Goal: Task Accomplishment & Management: Manage account settings

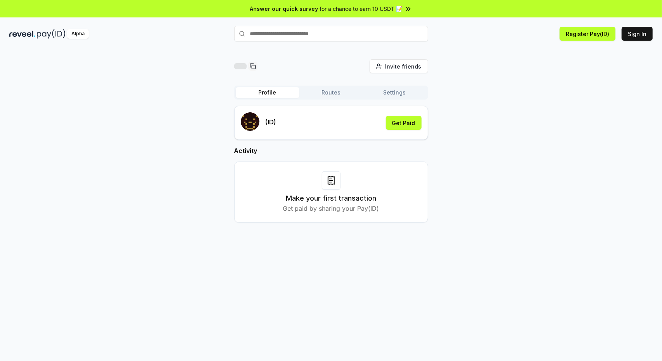
click at [426, 228] on div "(ID) Get Paid Activity Make your first transaction Get paid by sharing your Pay…" at bounding box center [331, 171] width 194 height 130
click at [640, 35] on button "Sign In" at bounding box center [637, 34] width 31 height 14
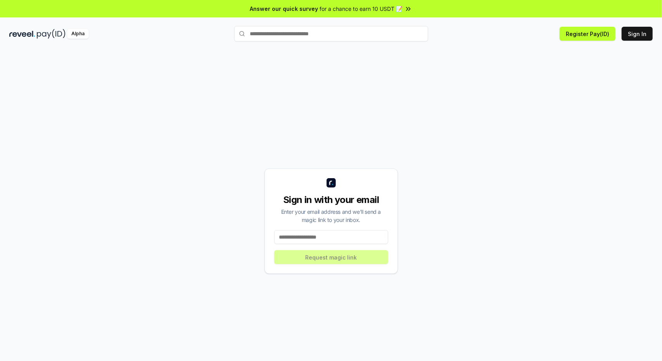
drag, startPoint x: 284, startPoint y: 233, endPoint x: 286, endPoint y: 236, distance: 4.0
click at [285, 234] on input at bounding box center [331, 237] width 114 height 14
click at [305, 240] on input at bounding box center [331, 237] width 114 height 14
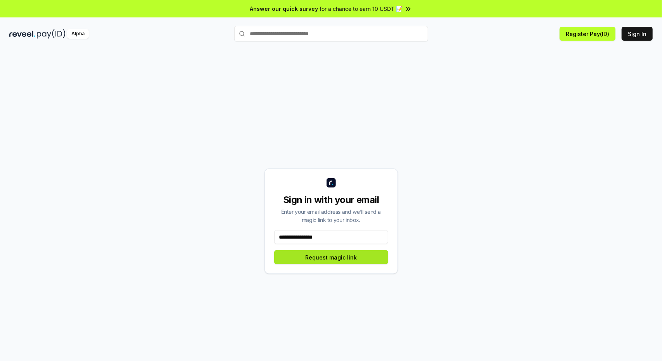
type input "**********"
click at [335, 260] on button "Request magic link" at bounding box center [331, 258] width 114 height 14
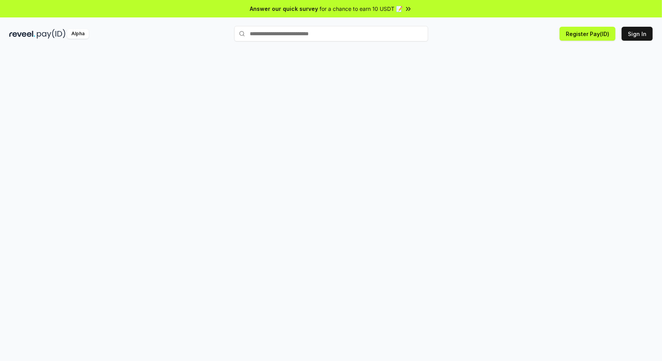
click at [445, 77] on div at bounding box center [331, 214] width 662 height 340
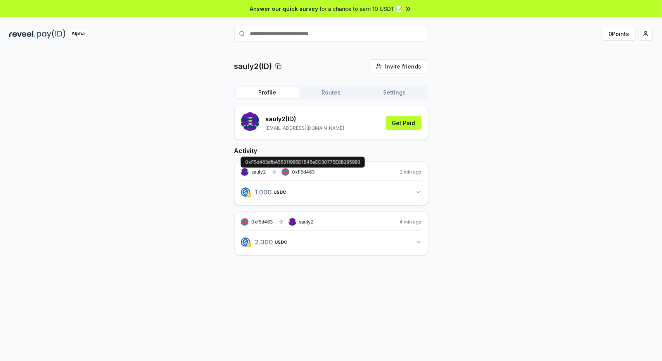
click at [310, 172] on span "0xF5d463" at bounding box center [303, 172] width 22 height 6
click at [292, 172] on span "0xF5d463" at bounding box center [303, 172] width 22 height 6
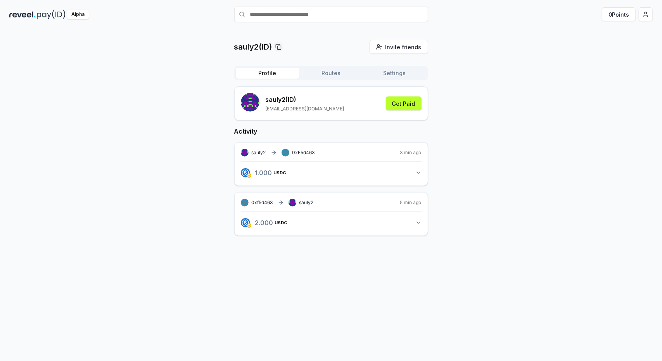
scroll to position [22, 0]
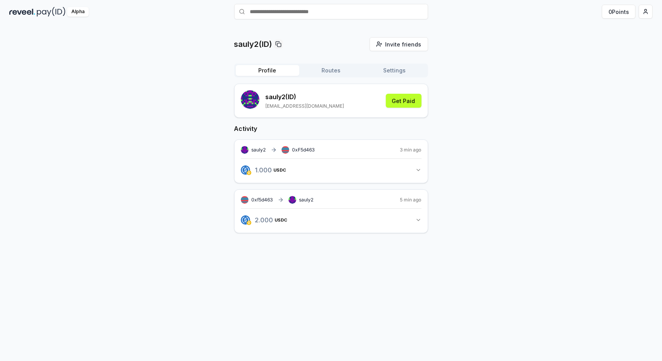
click at [414, 166] on button "1.000 USDC 1 USDC" at bounding box center [331, 170] width 181 height 13
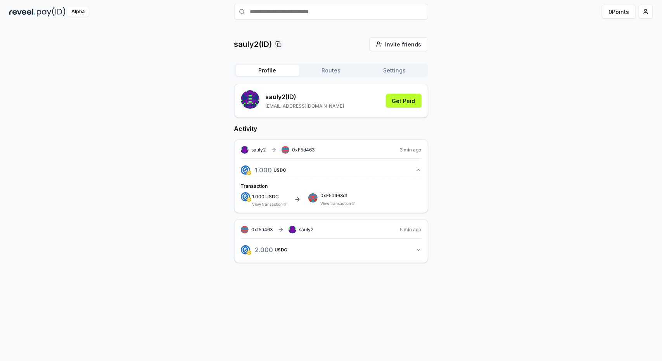
click at [278, 204] on link "View transaction" at bounding box center [268, 204] width 31 height 5
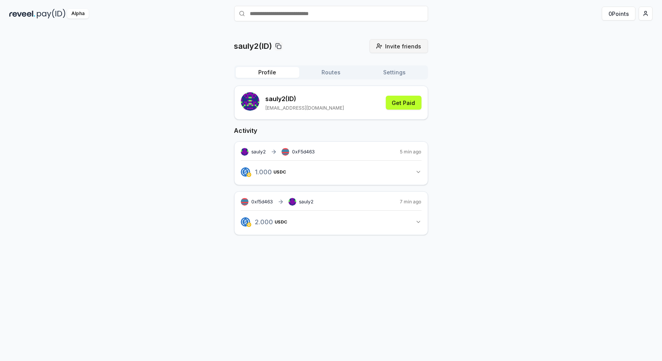
scroll to position [22, 0]
